Goal: Check status: Check status

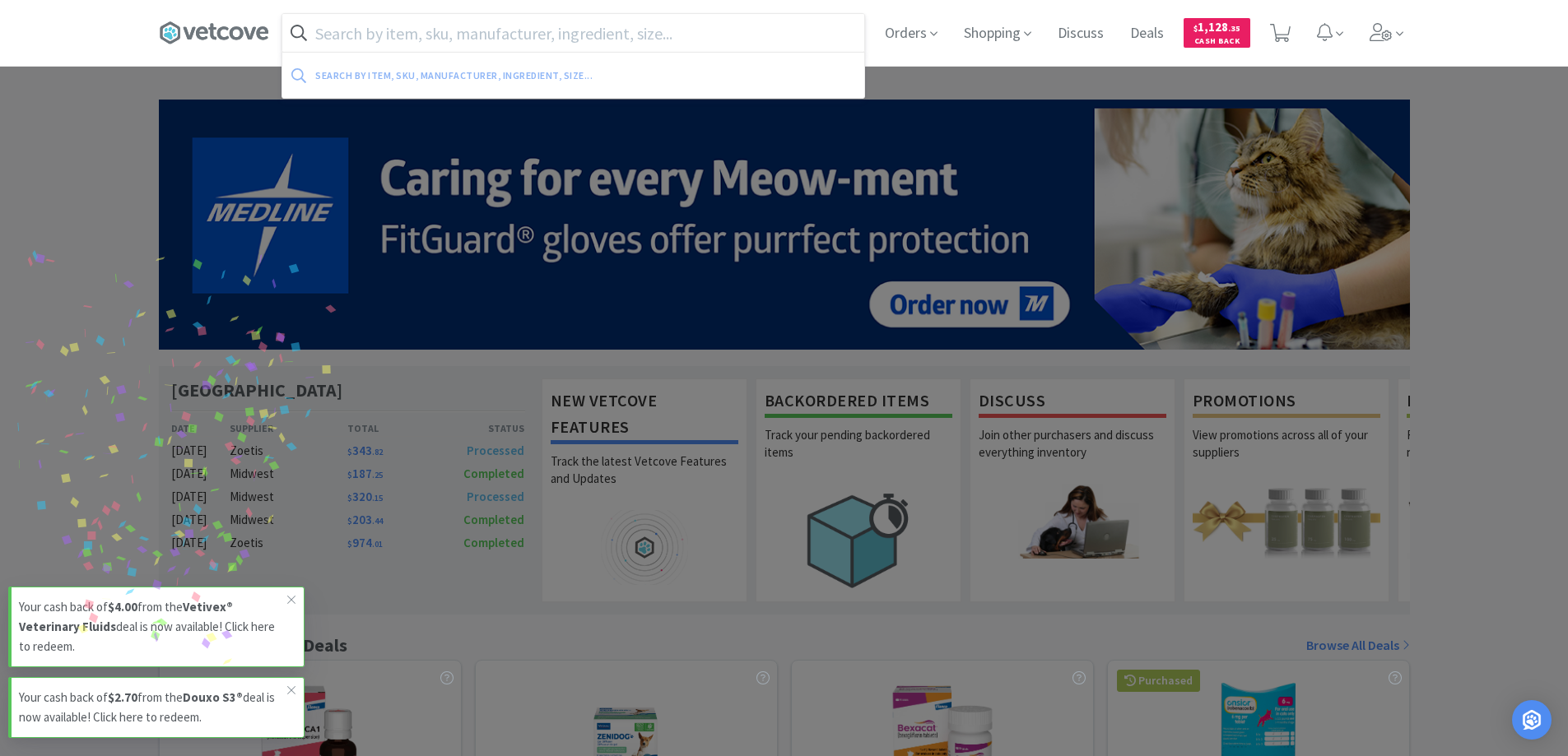
click at [459, 35] on input "text" at bounding box center [572, 32] width 582 height 38
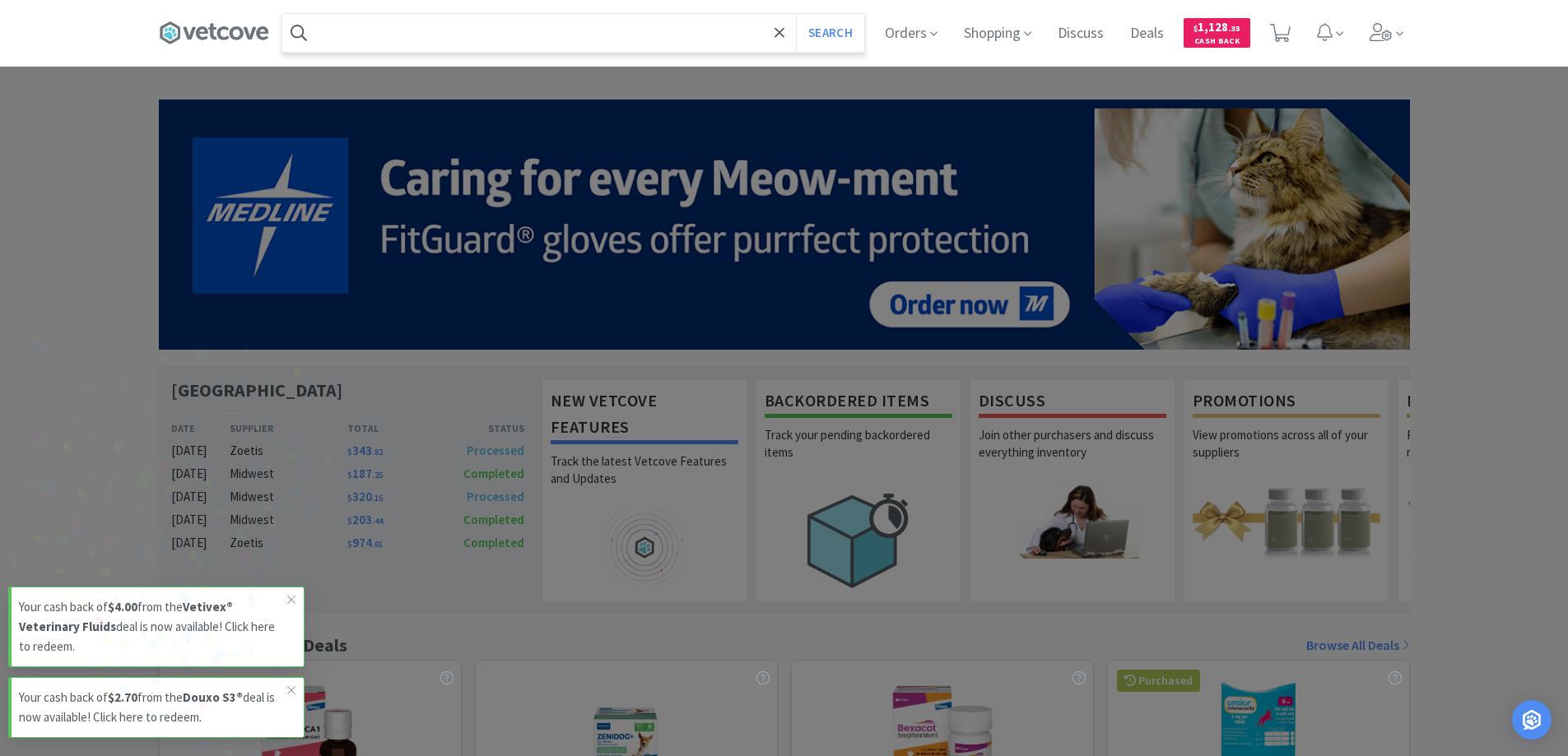
type input "i"
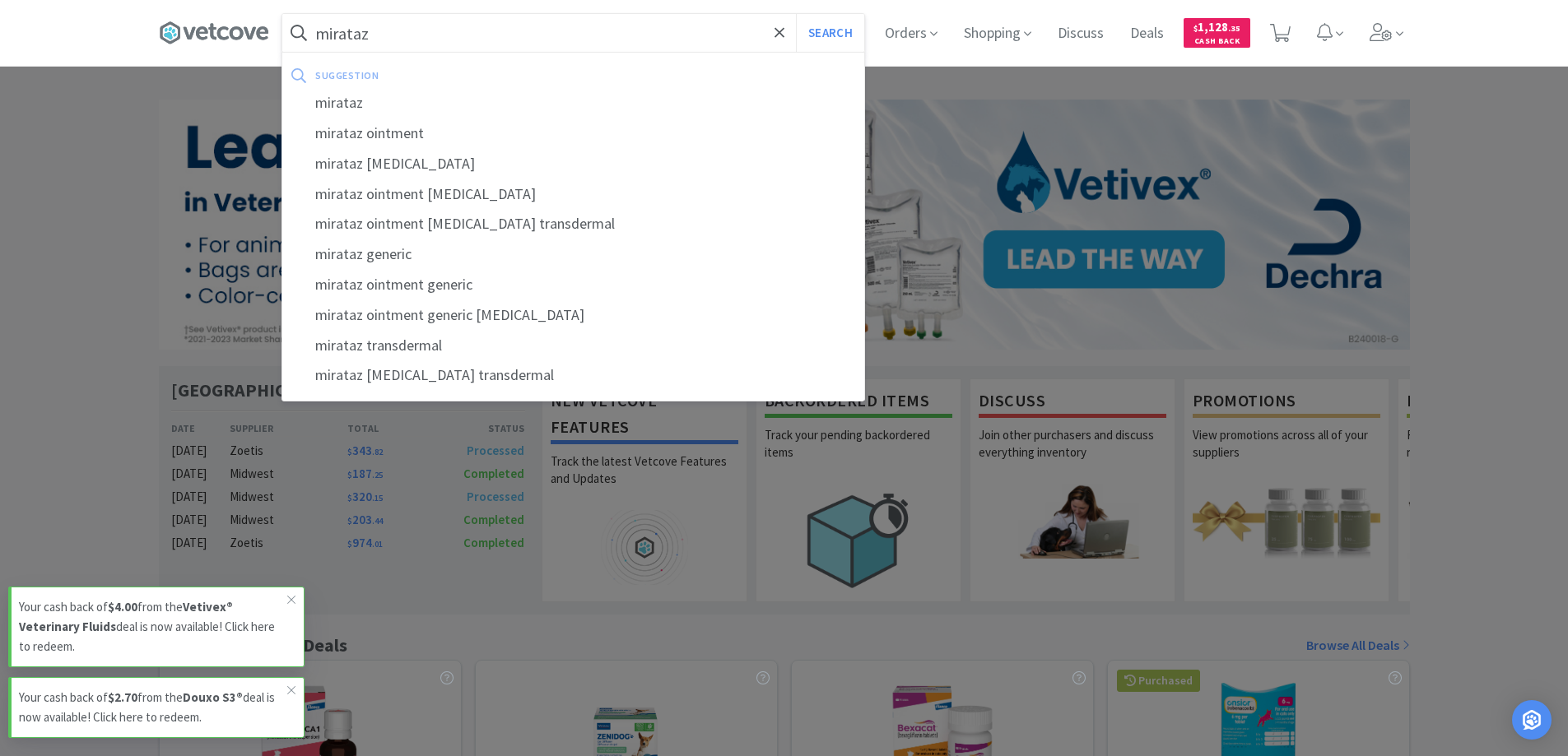
type input "mirataz"
click at [796, 14] on button "Search" at bounding box center [830, 32] width 68 height 38
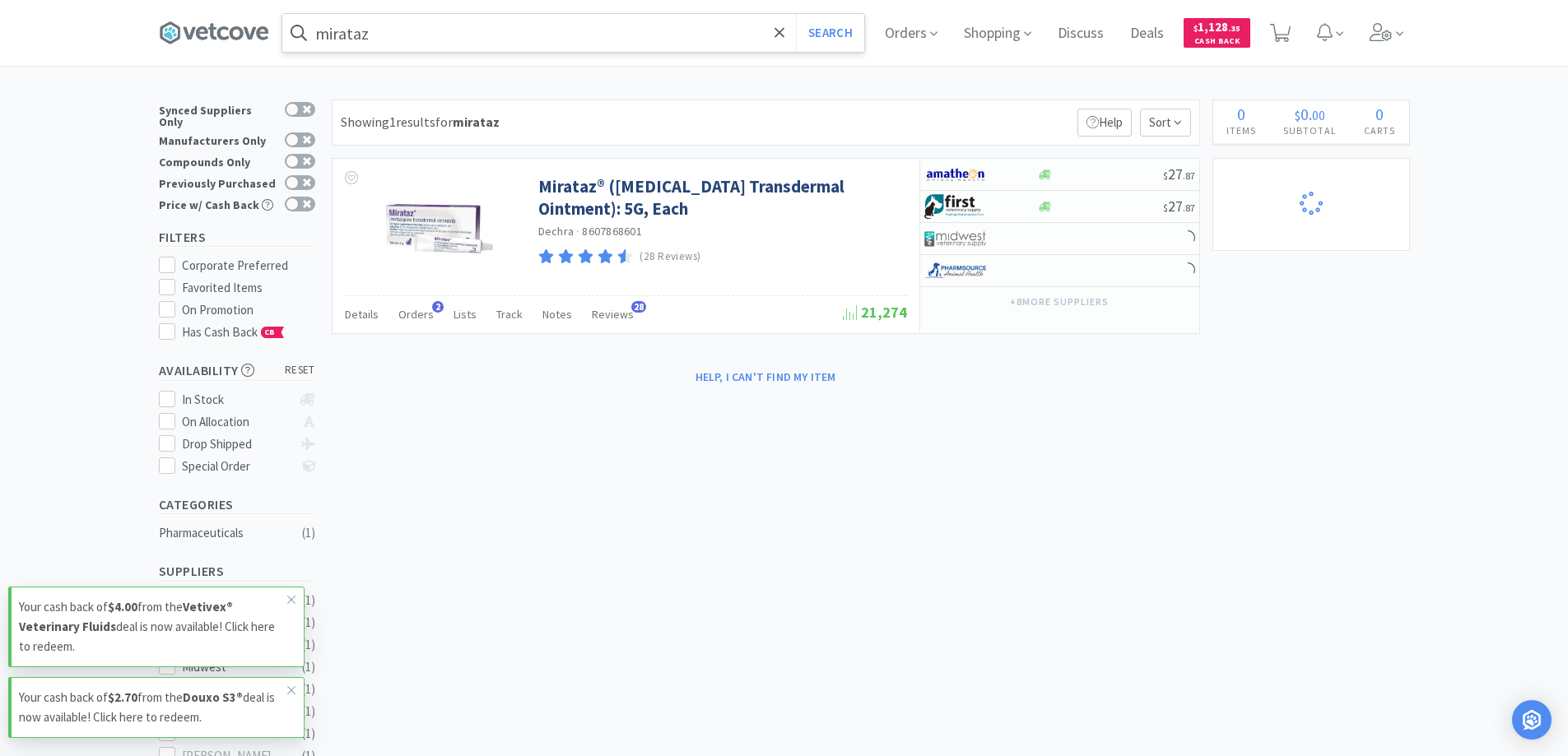
select select "1"
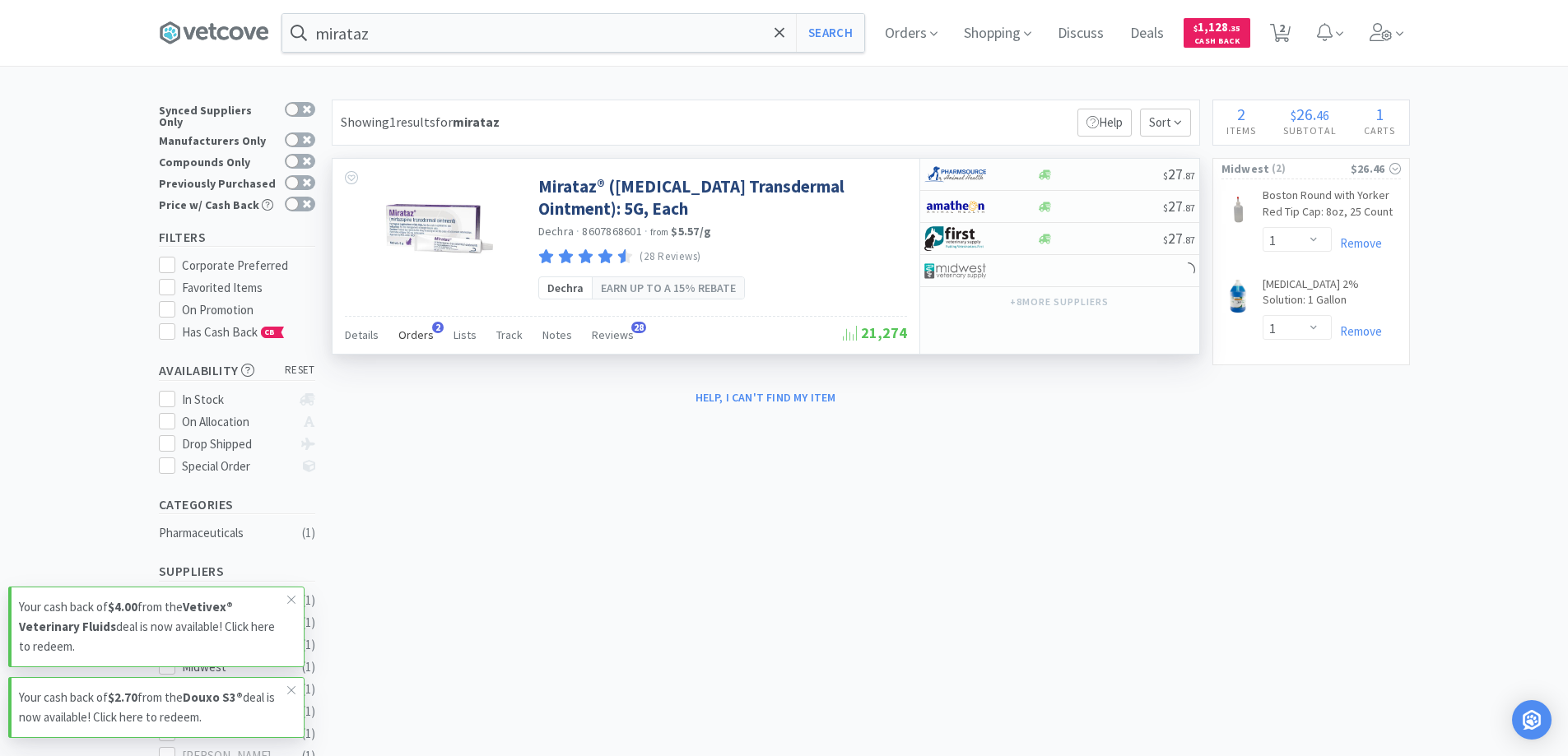
drag, startPoint x: 413, startPoint y: 333, endPoint x: 414, endPoint y: 325, distance: 8.1
click at [413, 333] on span "Orders" at bounding box center [416, 335] width 35 height 15
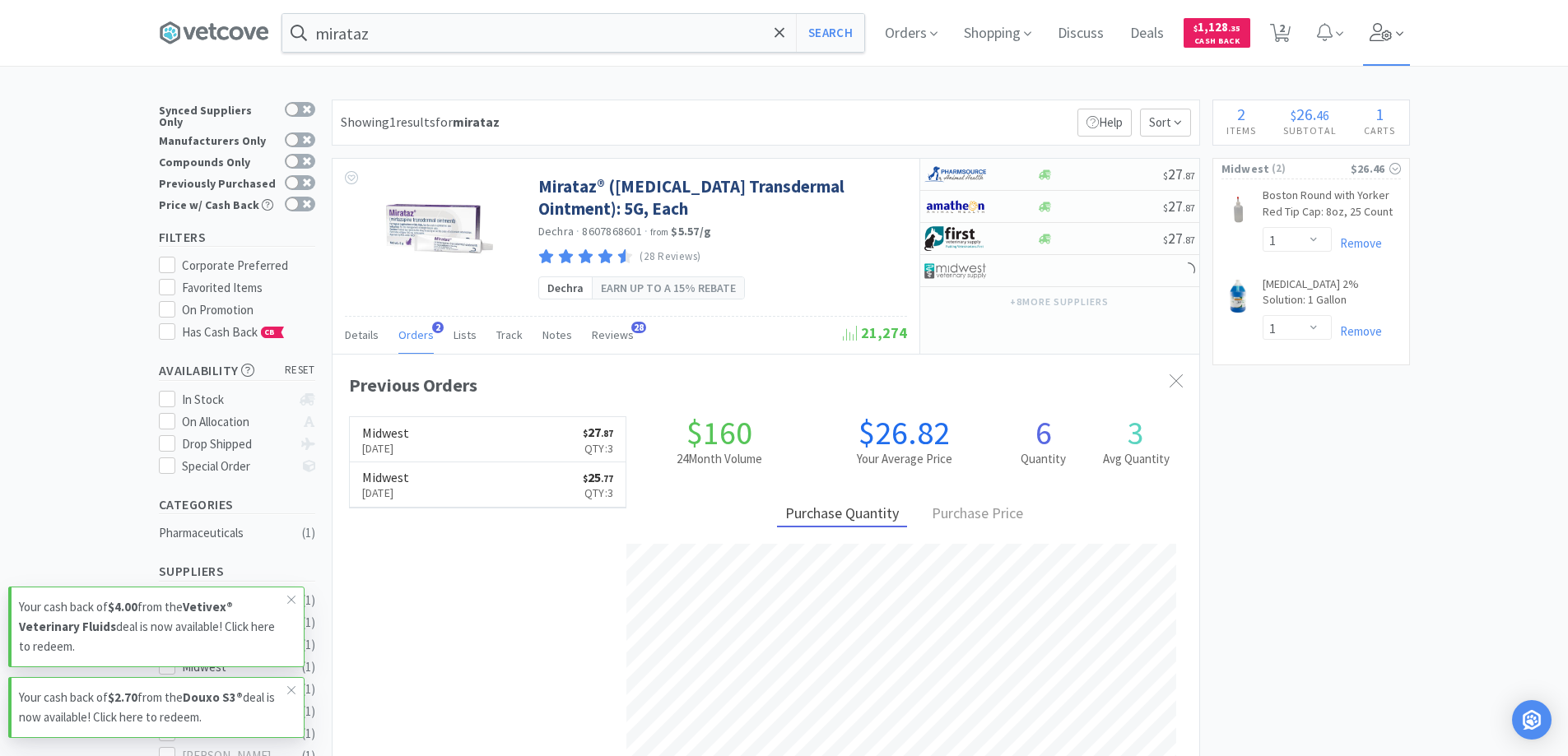
click at [1383, 43] on span at bounding box center [1386, 32] width 47 height 66
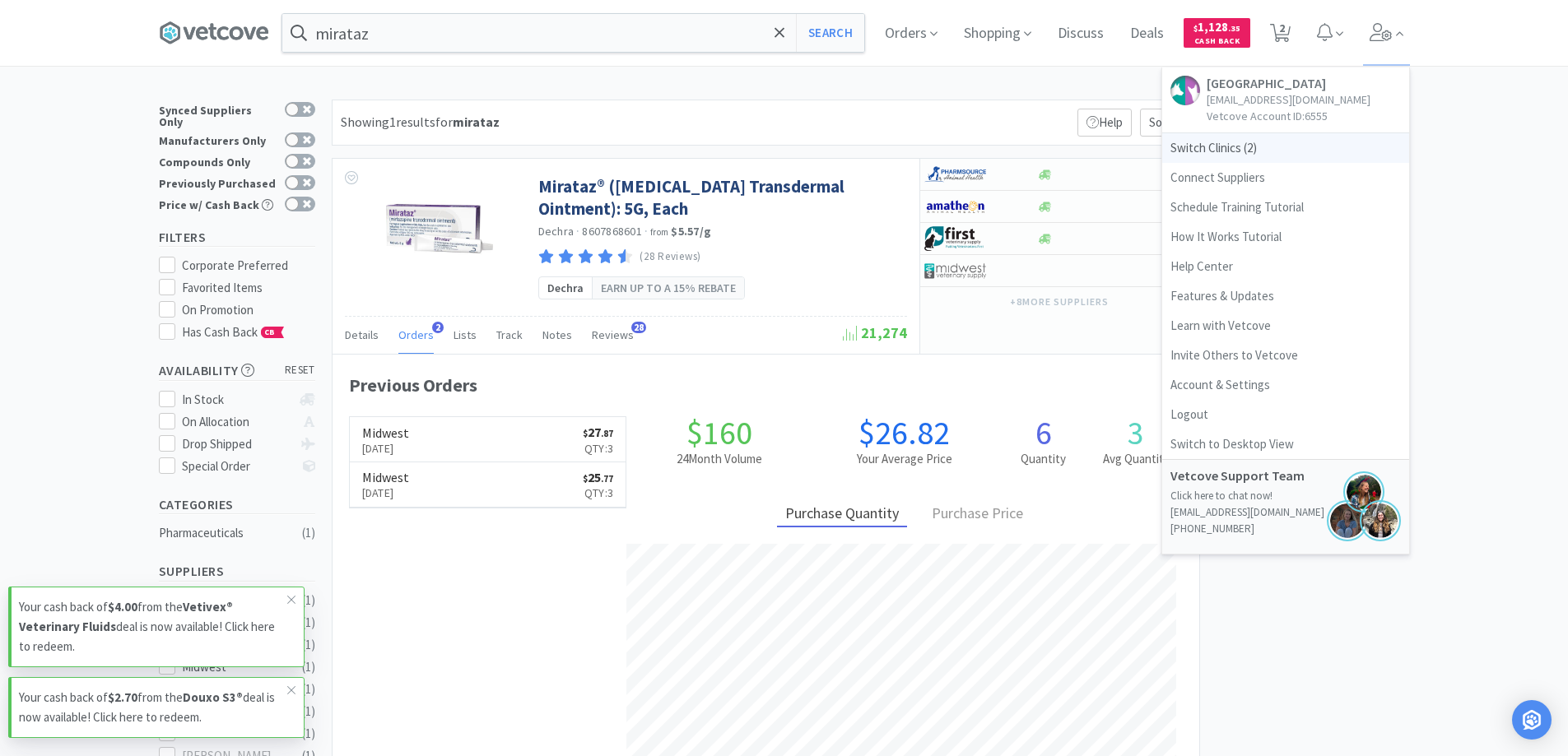
click at [1209, 163] on span "Switch Clinics ( 2 )" at bounding box center [1285, 148] width 247 height 30
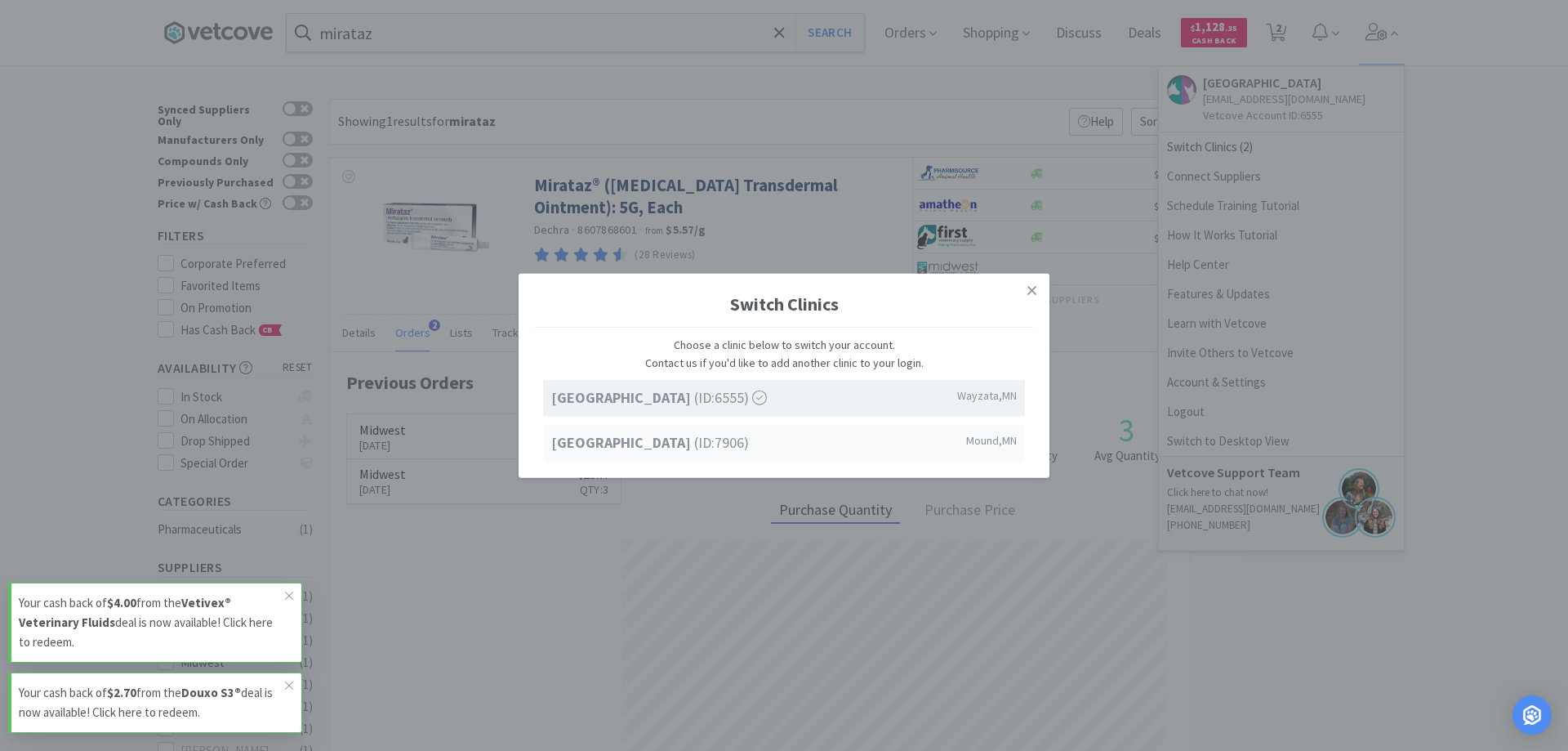
click at [604, 449] on strong "[GEOGRAPHIC_DATA]" at bounding box center [623, 443] width 143 height 18
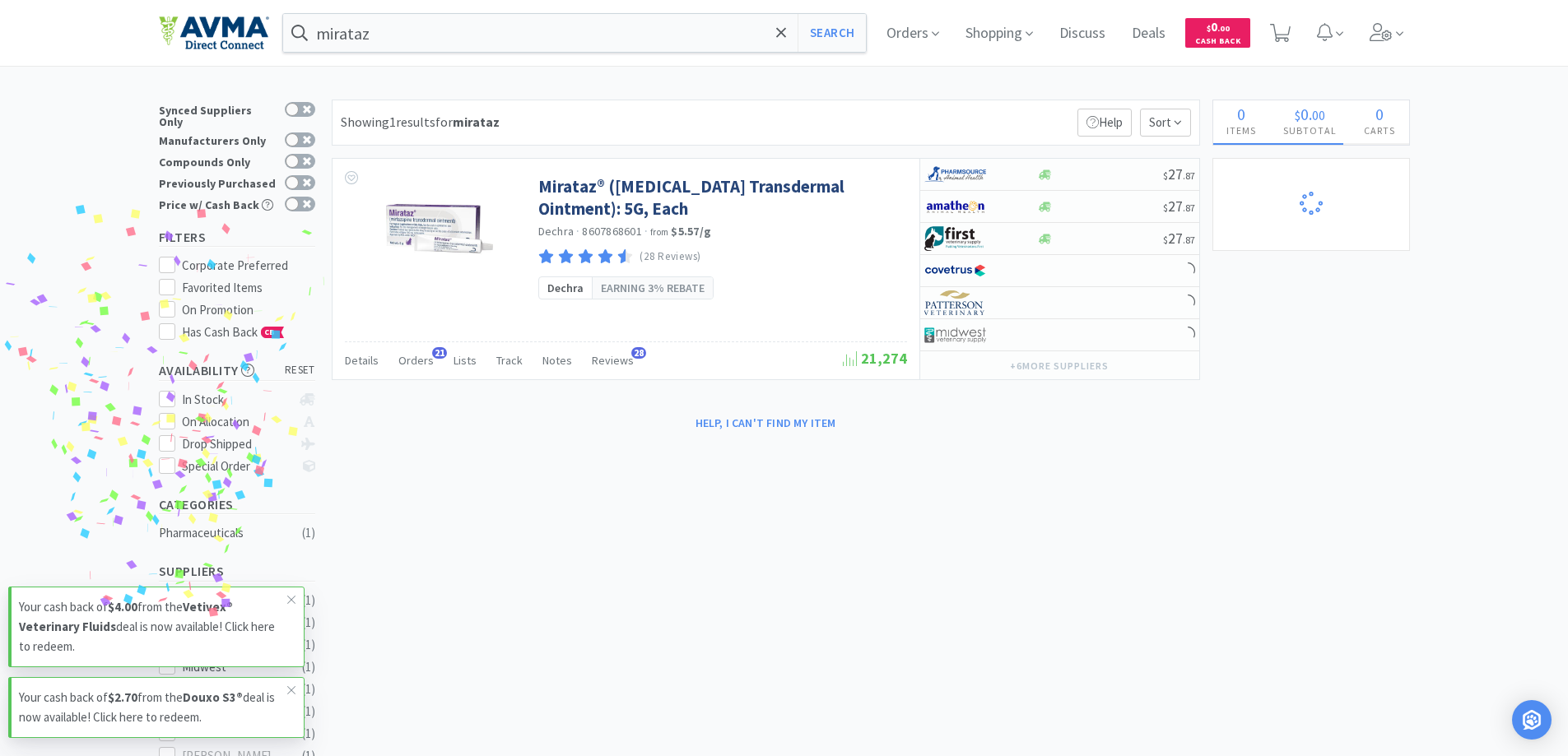
select select "1"
select select "3"
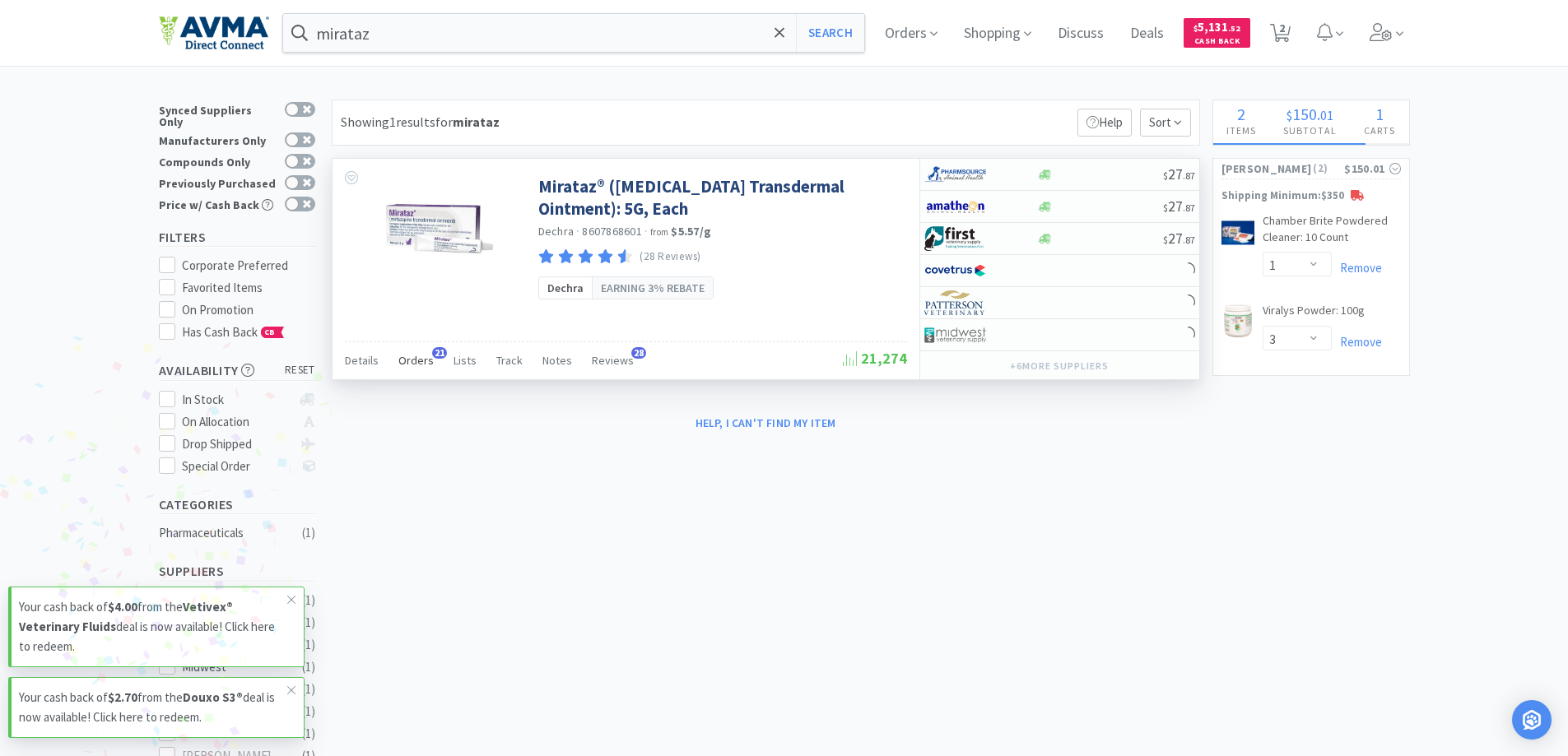
click at [405, 364] on span "Orders" at bounding box center [416, 360] width 35 height 15
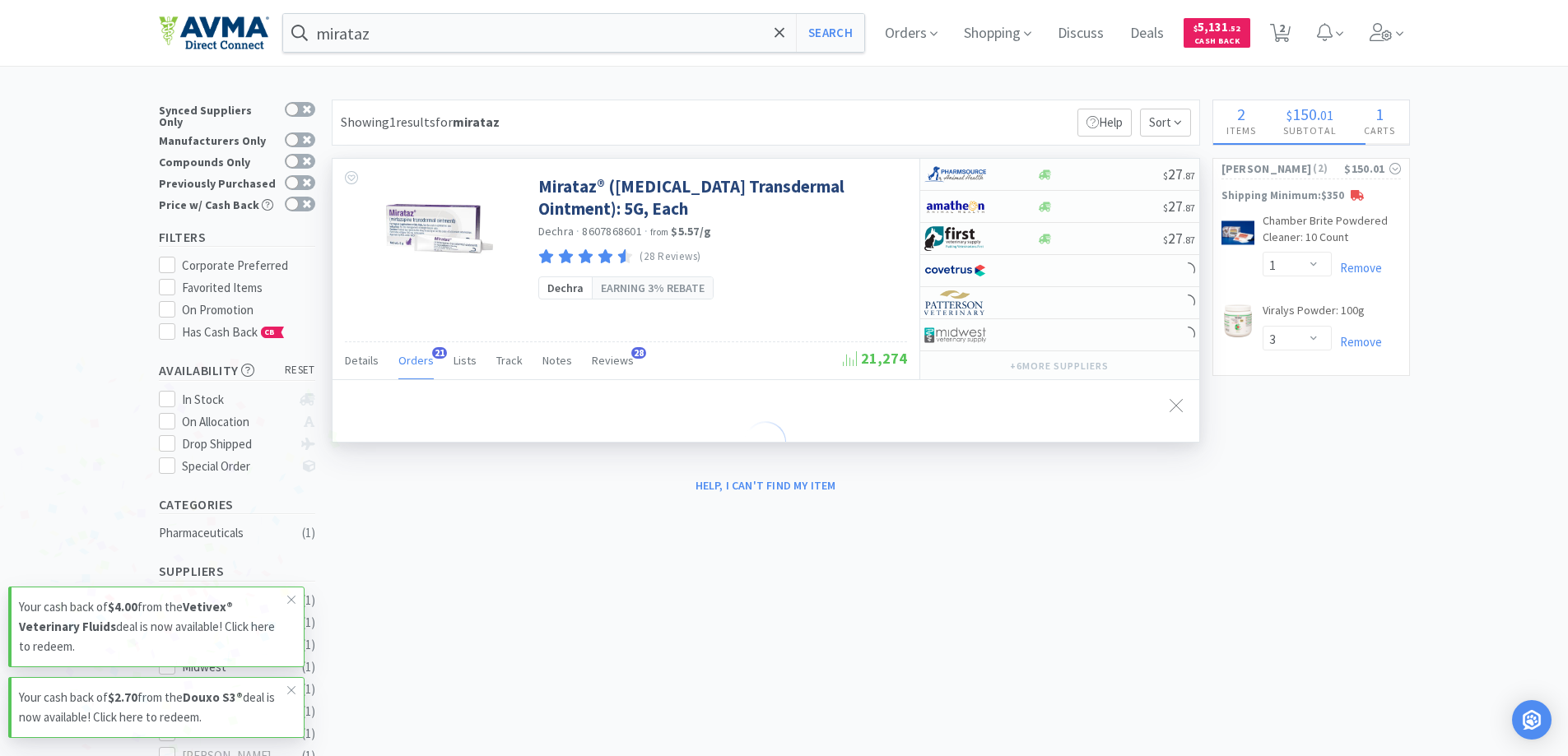
click at [405, 364] on span "Orders" at bounding box center [416, 360] width 35 height 15
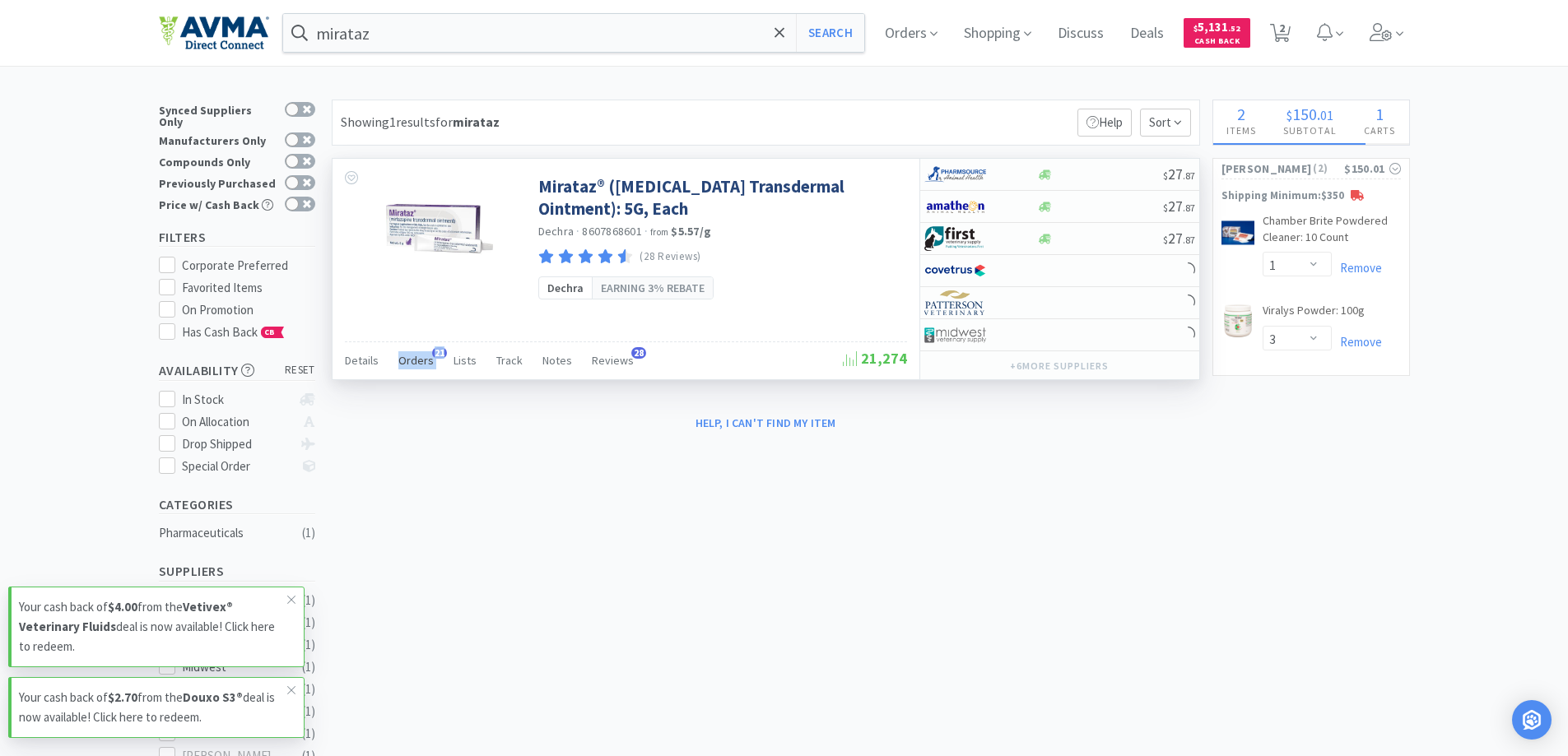
click at [405, 364] on span "Orders" at bounding box center [416, 360] width 35 height 15
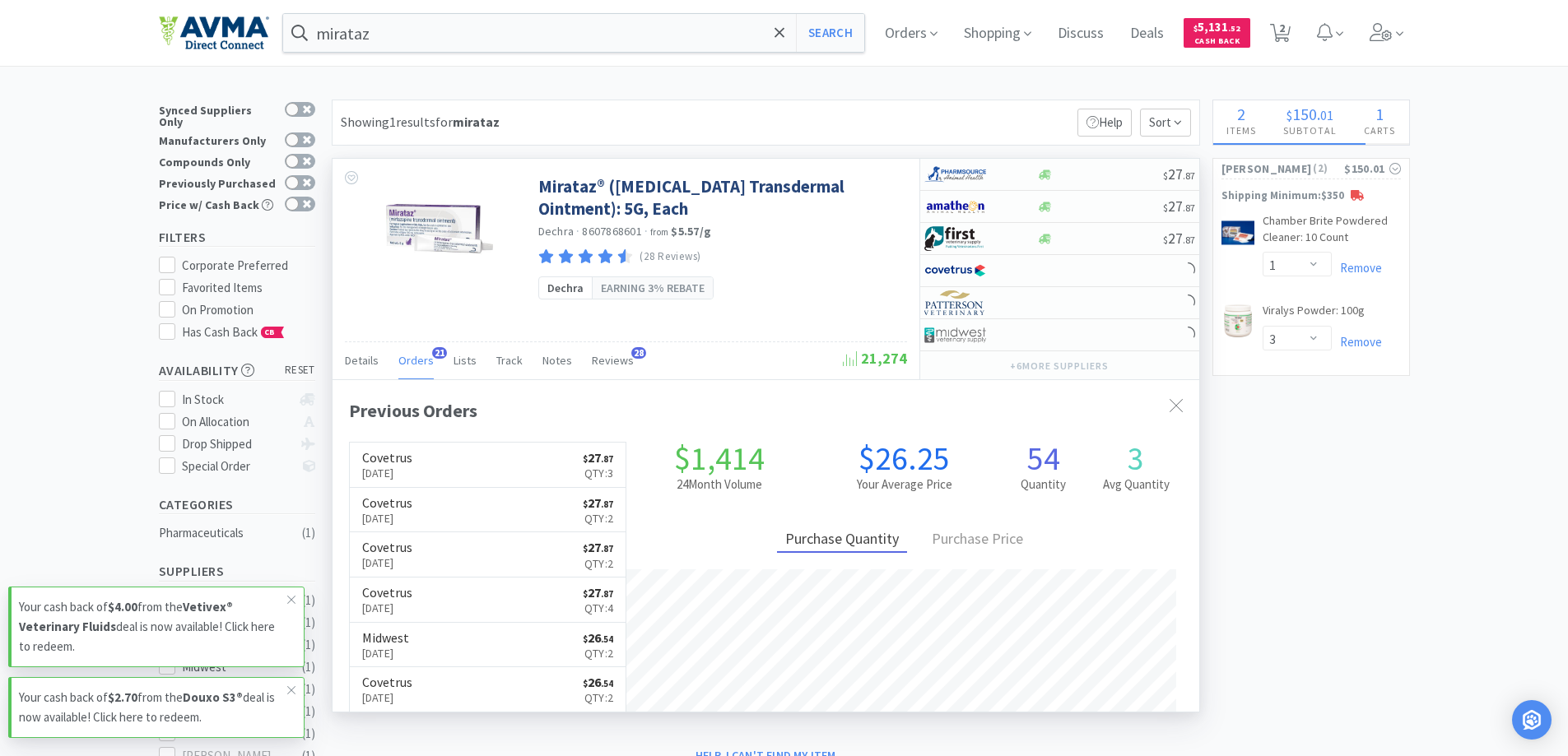
scroll to position [441, 866]
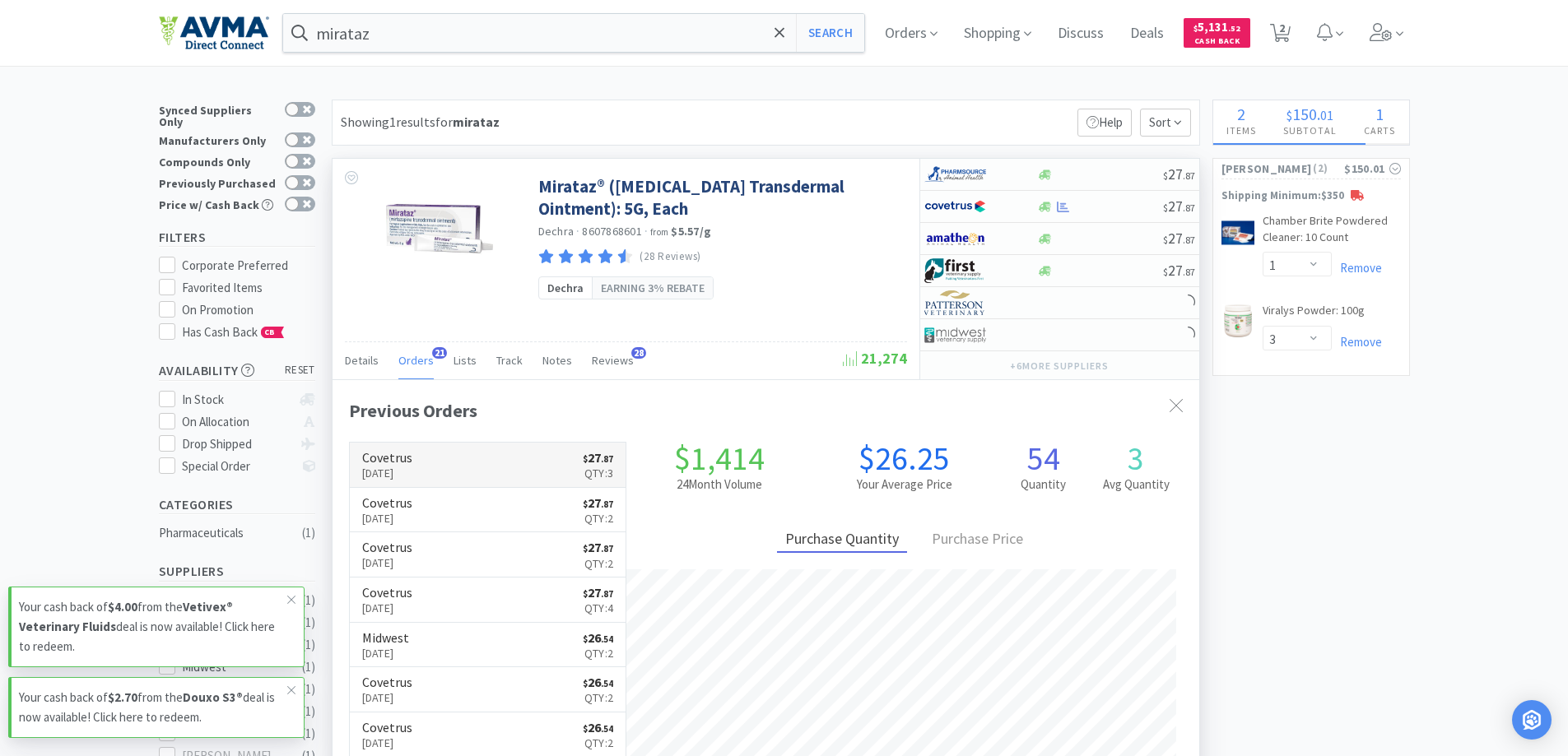
click at [404, 454] on h6 "Covetrus" at bounding box center [387, 457] width 50 height 13
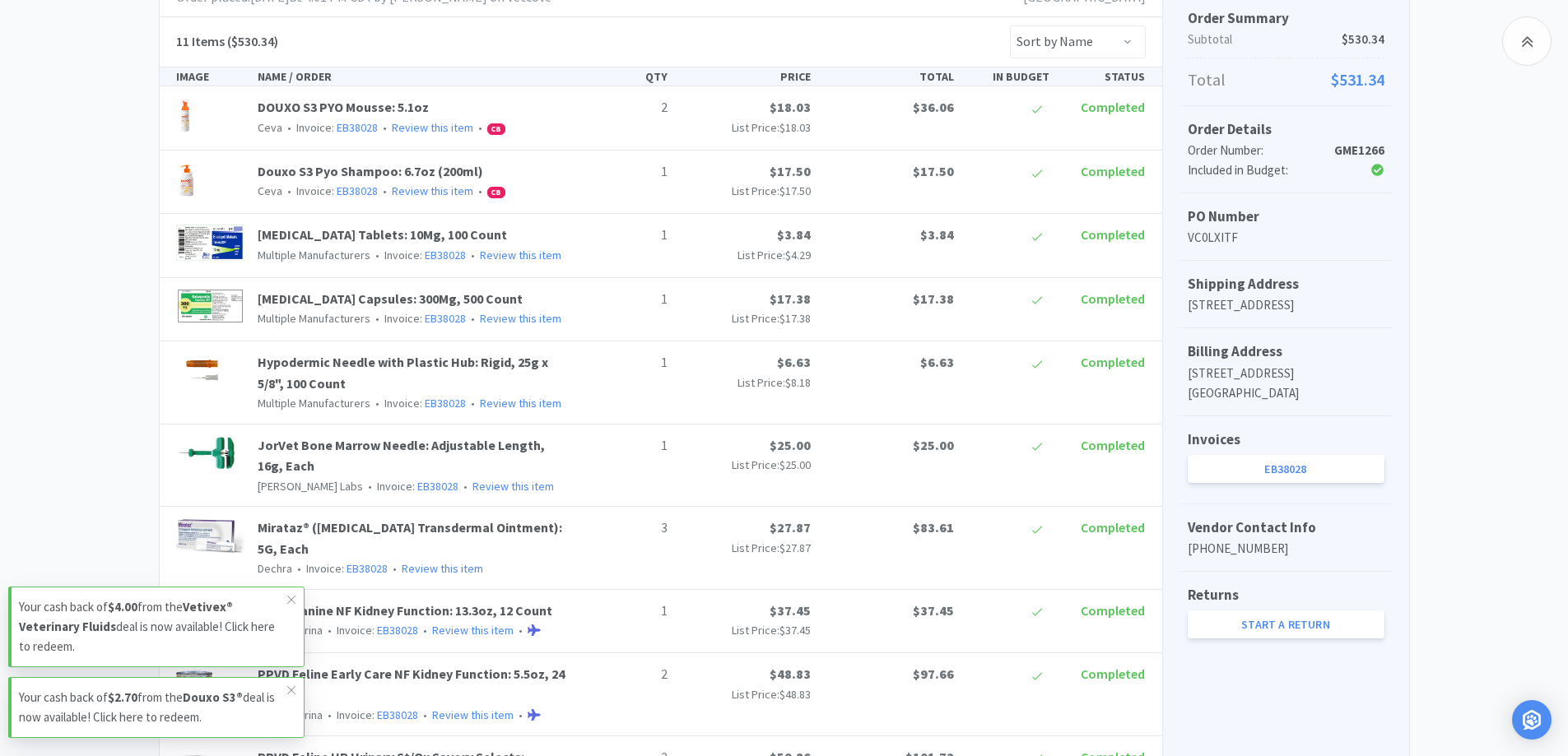
scroll to position [694, 0]
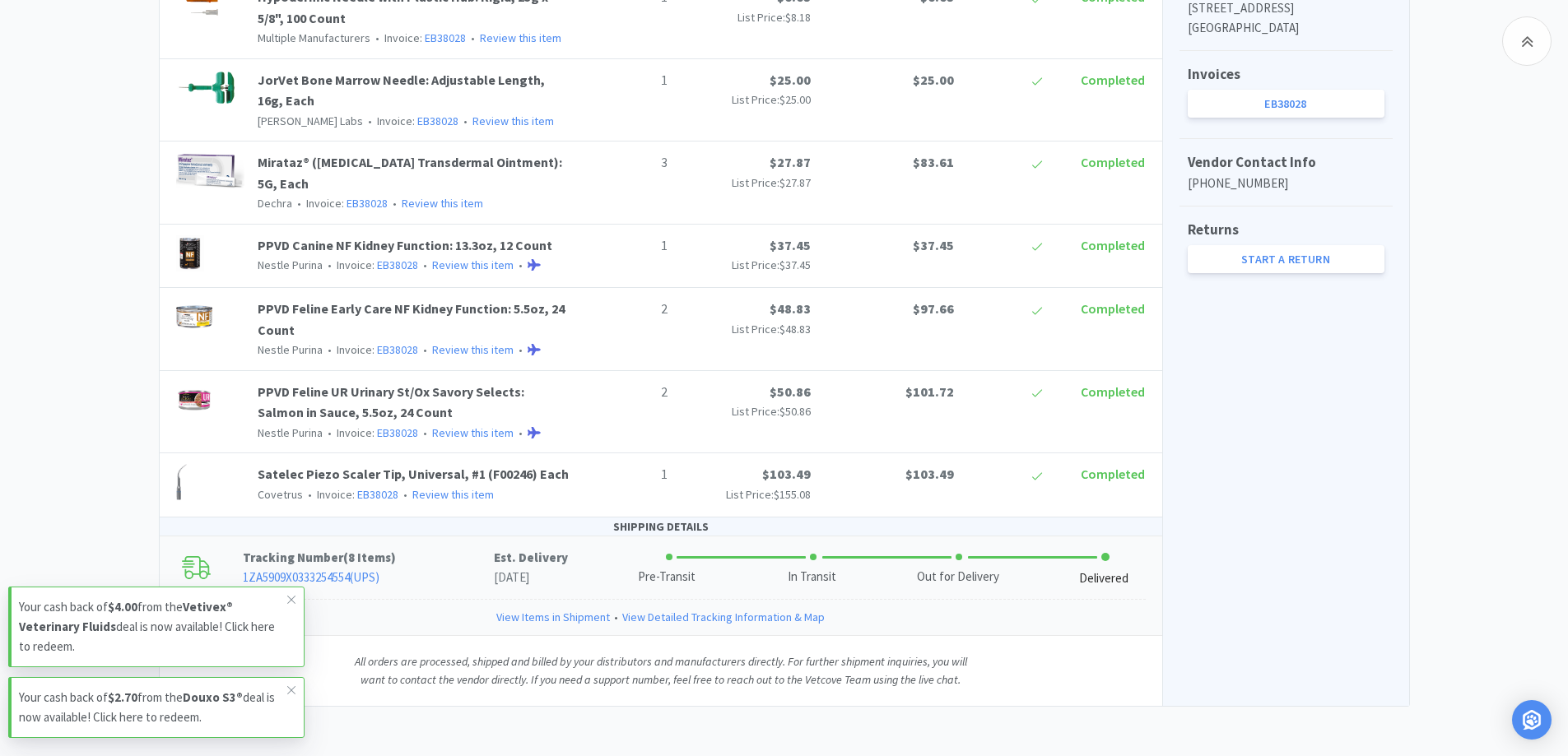
click at [552, 617] on link "View Items in Shipment" at bounding box center [553, 617] width 114 height 18
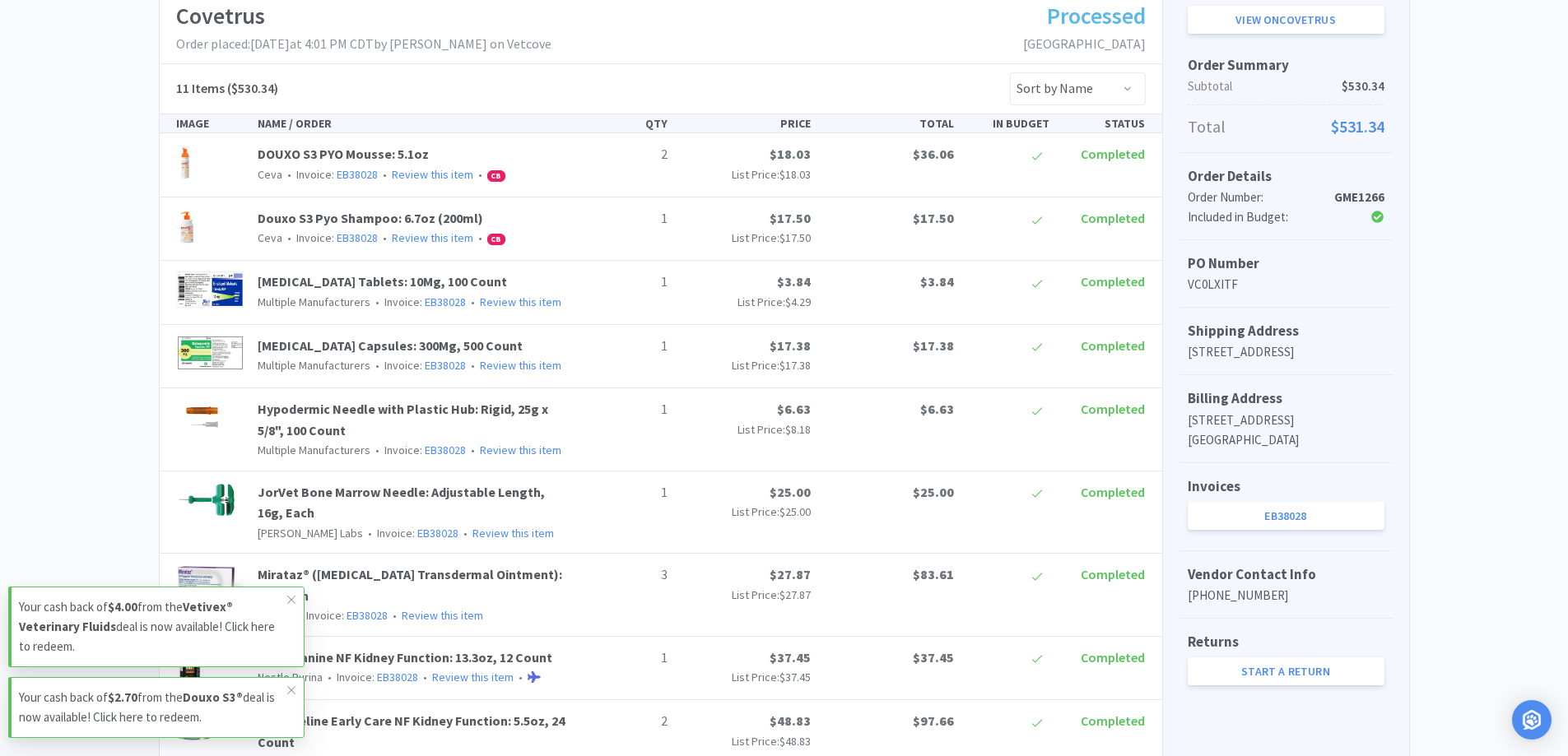
scroll to position [0, 0]
